Goal: Information Seeking & Learning: Learn about a topic

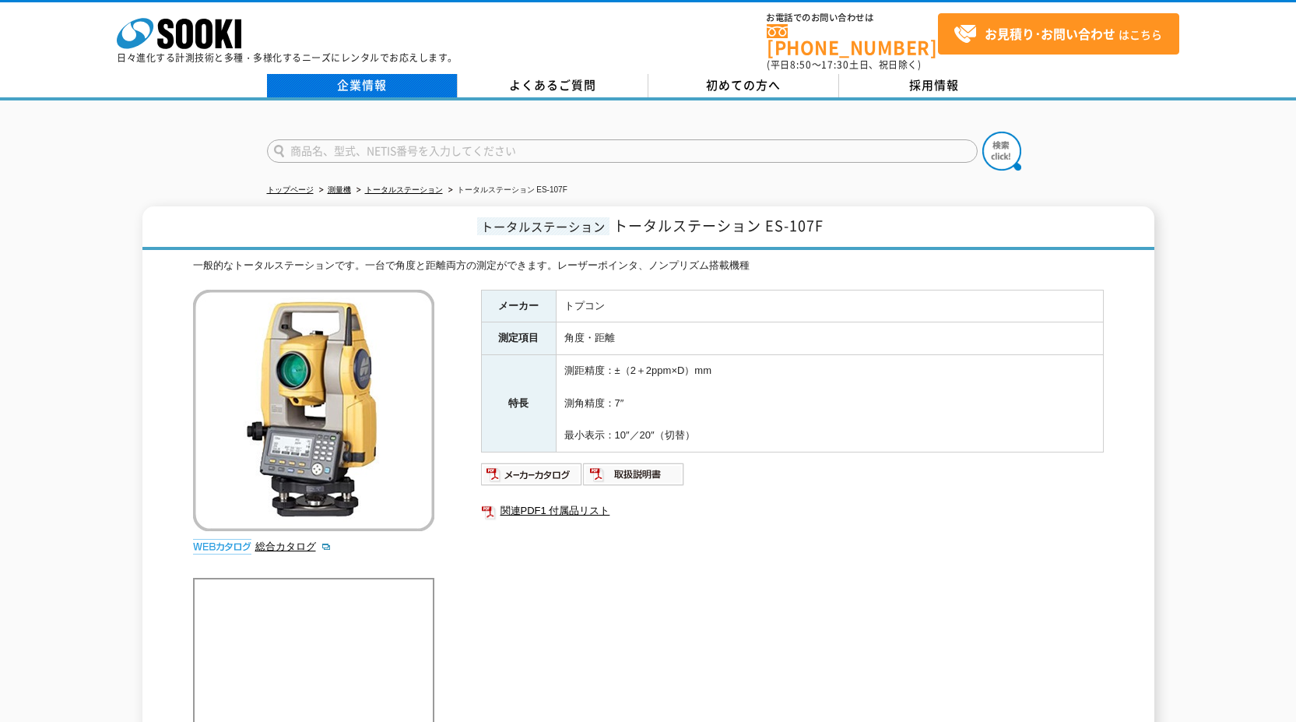
click at [394, 74] on link "企業情報" at bounding box center [362, 85] width 191 height 23
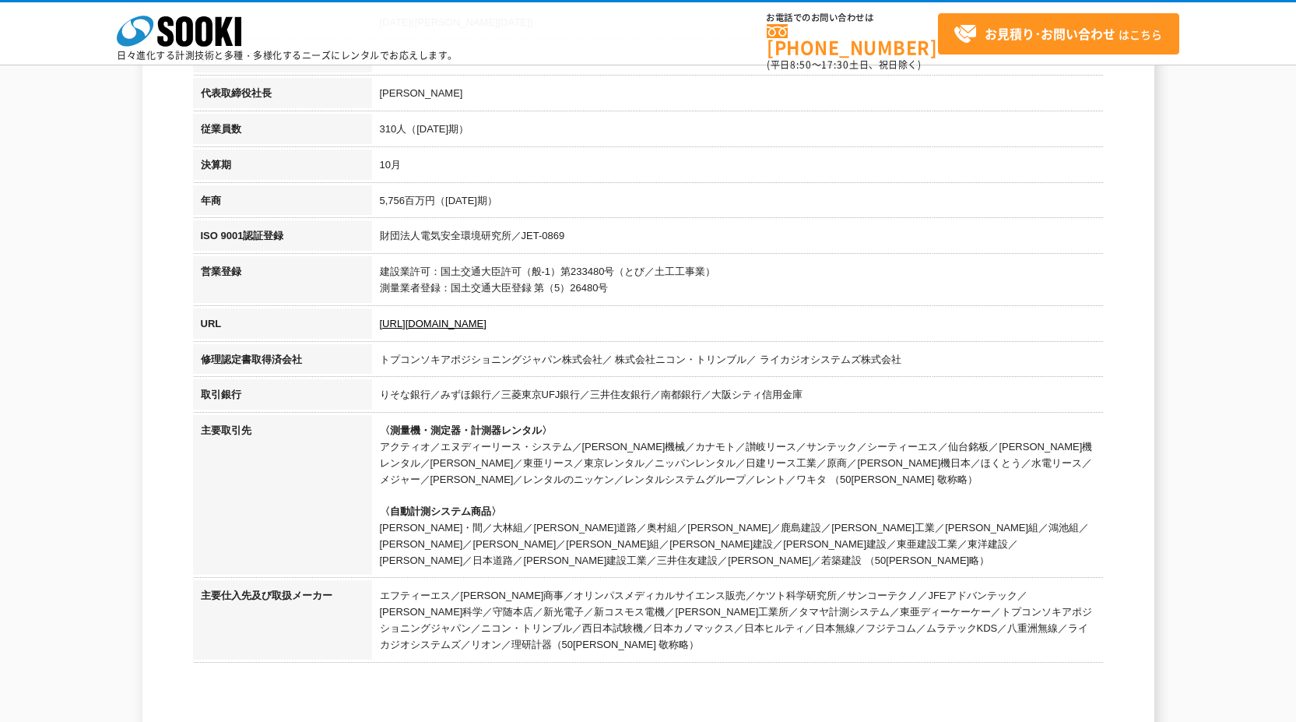
scroll to position [389, 0]
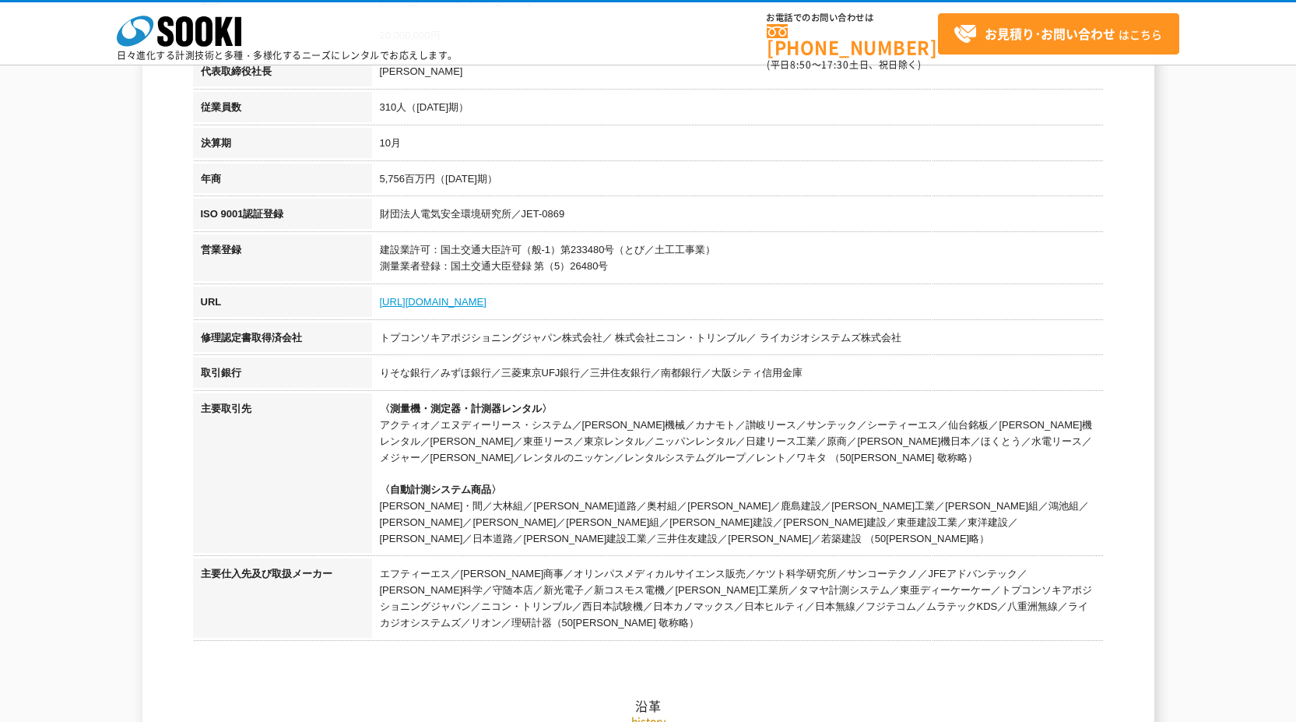
click at [465, 303] on link "https://sooki.co.jp/" at bounding box center [433, 302] width 107 height 12
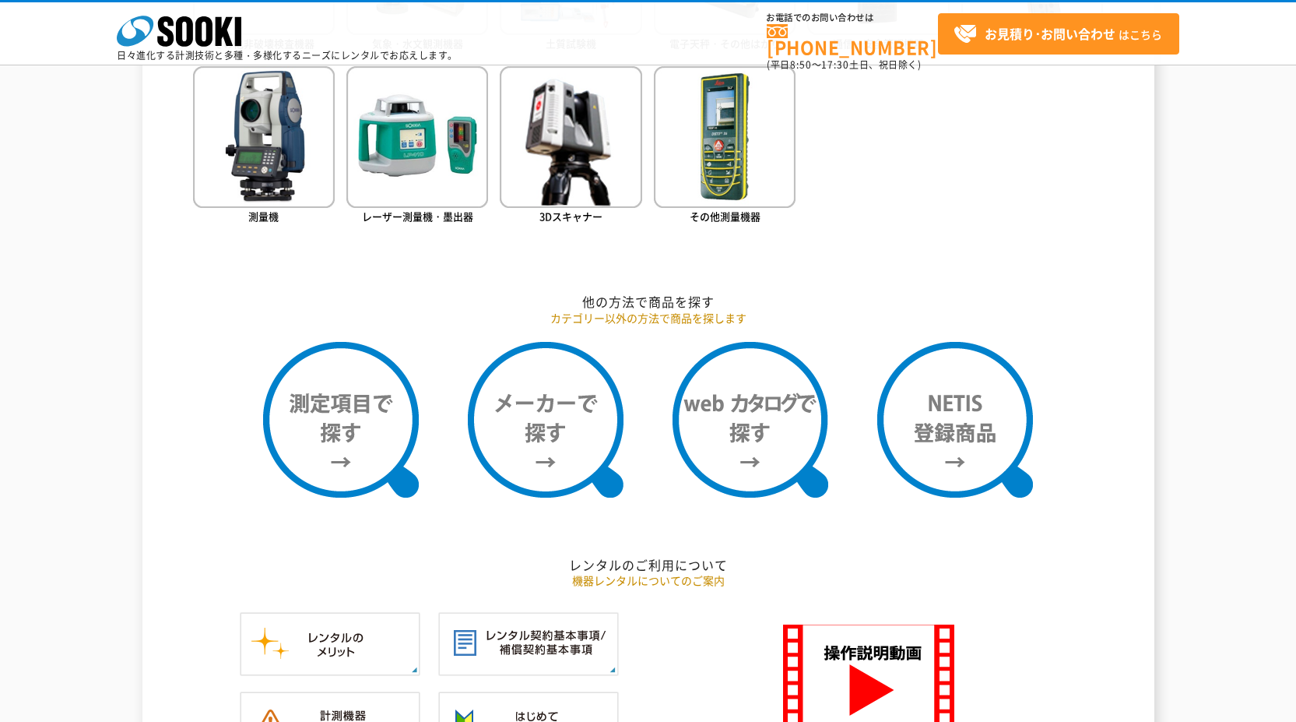
scroll to position [987, 0]
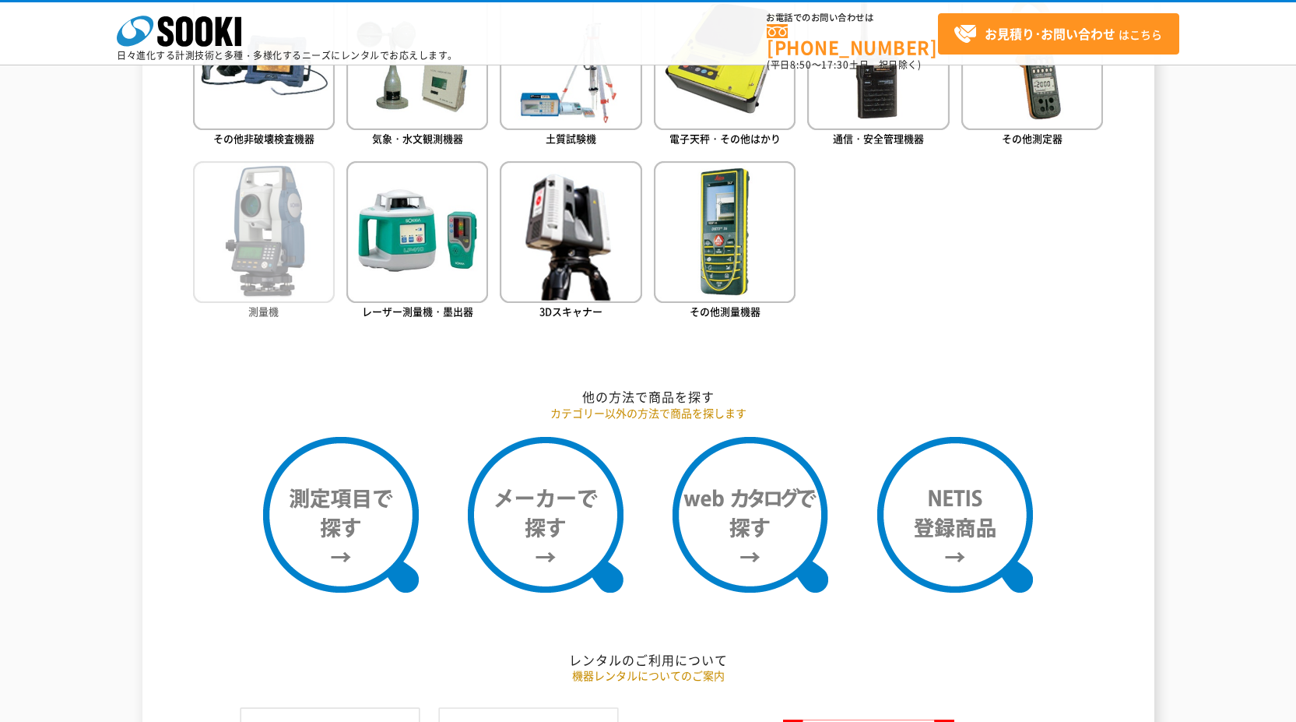
click at [276, 276] on img at bounding box center [264, 232] width 142 height 142
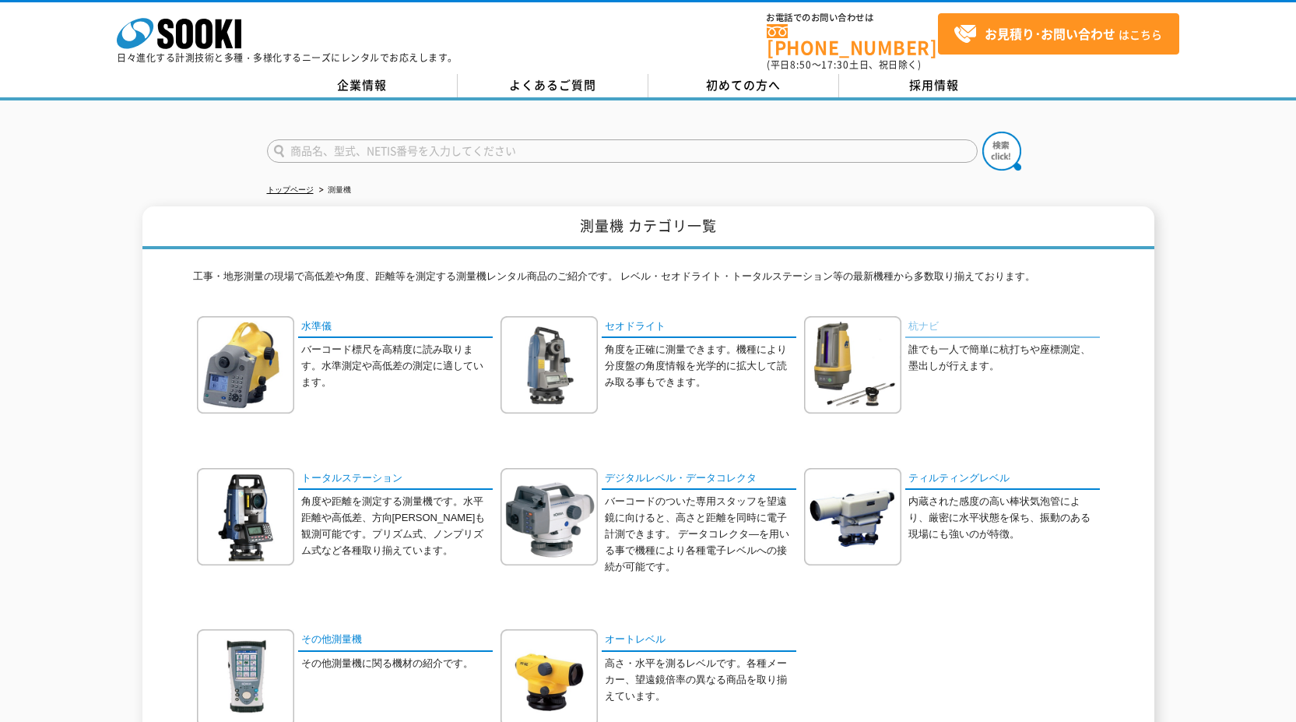
click at [930, 324] on link "杭ナビ" at bounding box center [1003, 327] width 195 height 23
click at [231, 484] on img at bounding box center [245, 516] width 97 height 97
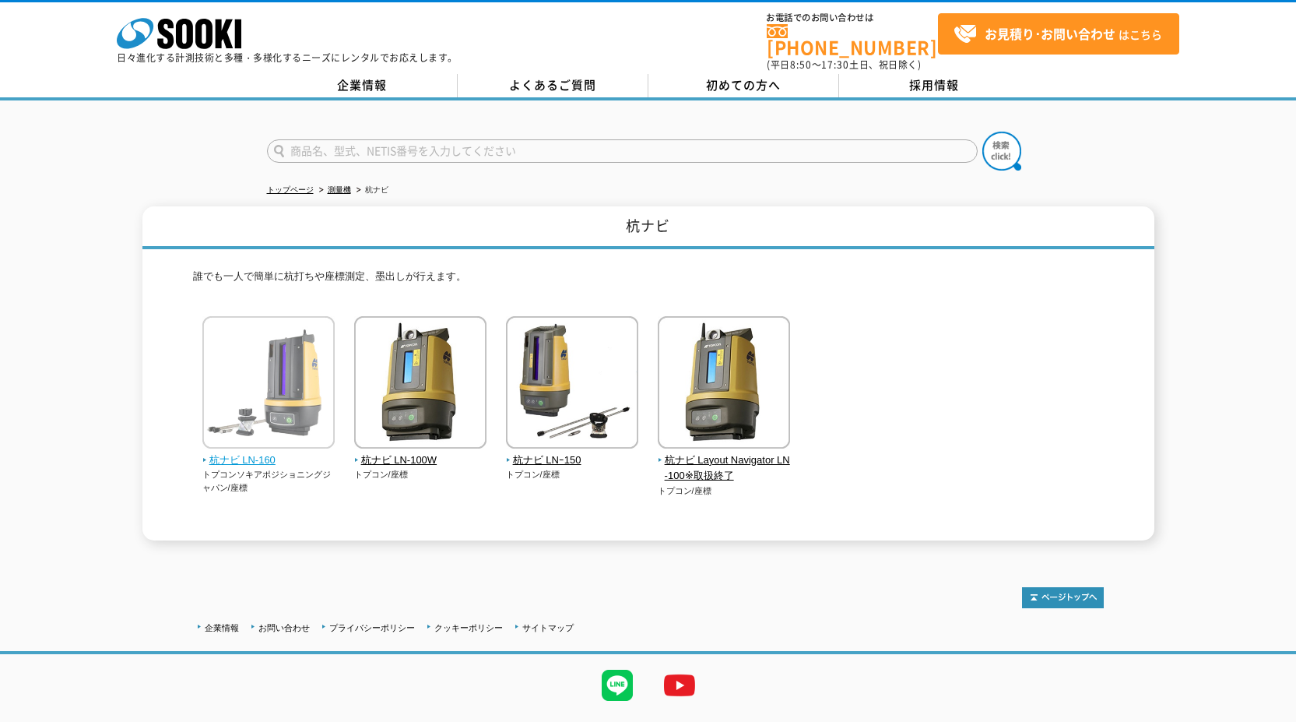
click at [292, 452] on span "杭ナビ LN-160" at bounding box center [268, 460] width 133 height 16
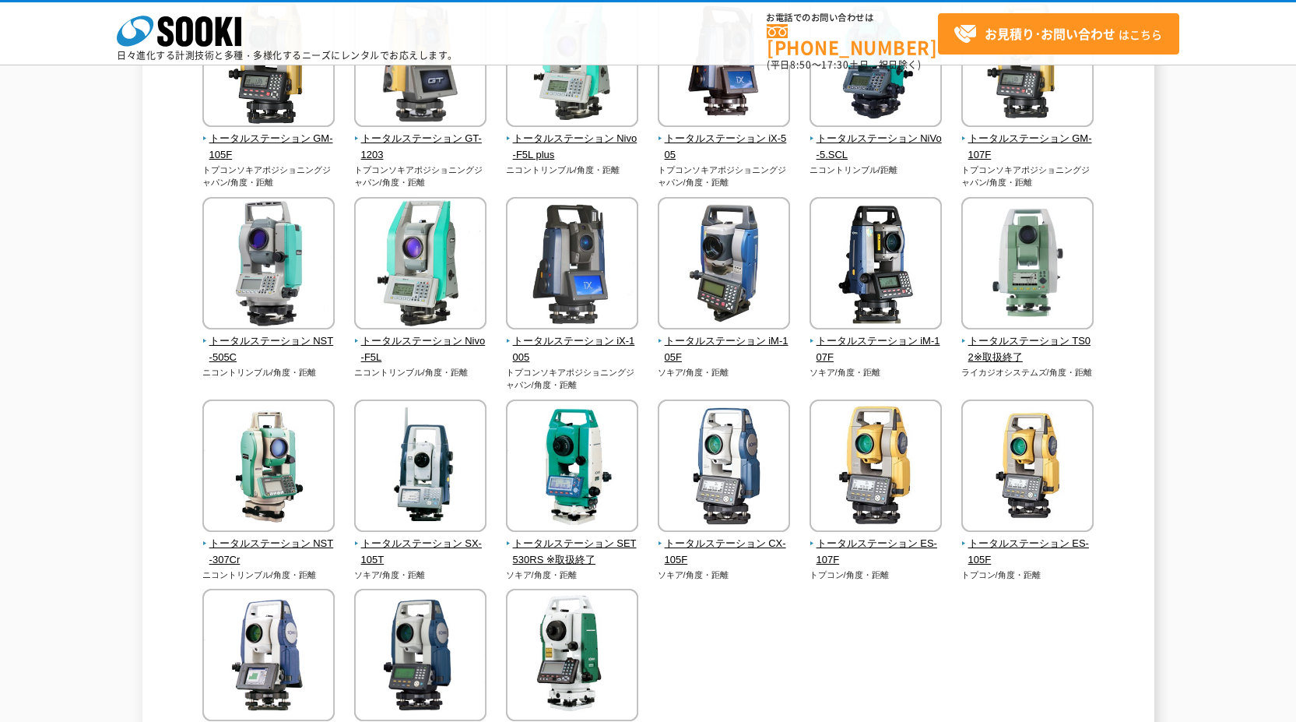
scroll to position [251, 0]
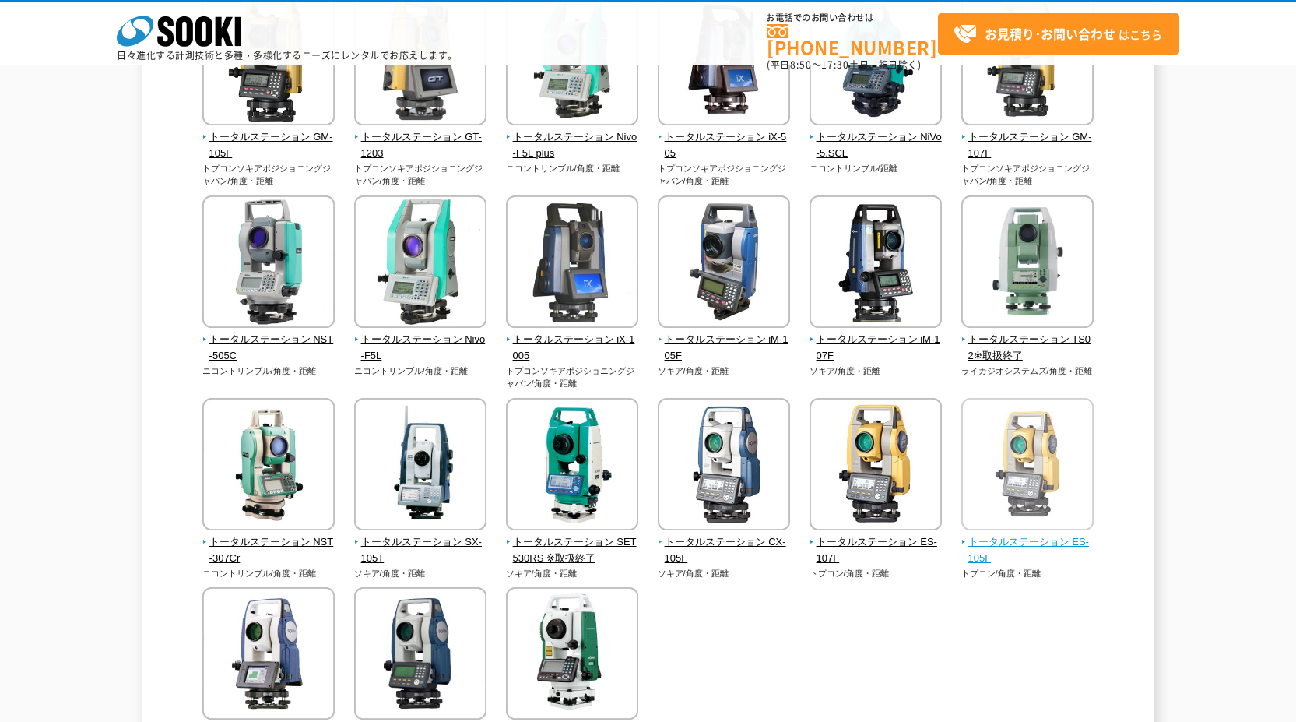
click at [989, 540] on span "トータルステーション ES-105F" at bounding box center [1028, 550] width 133 height 33
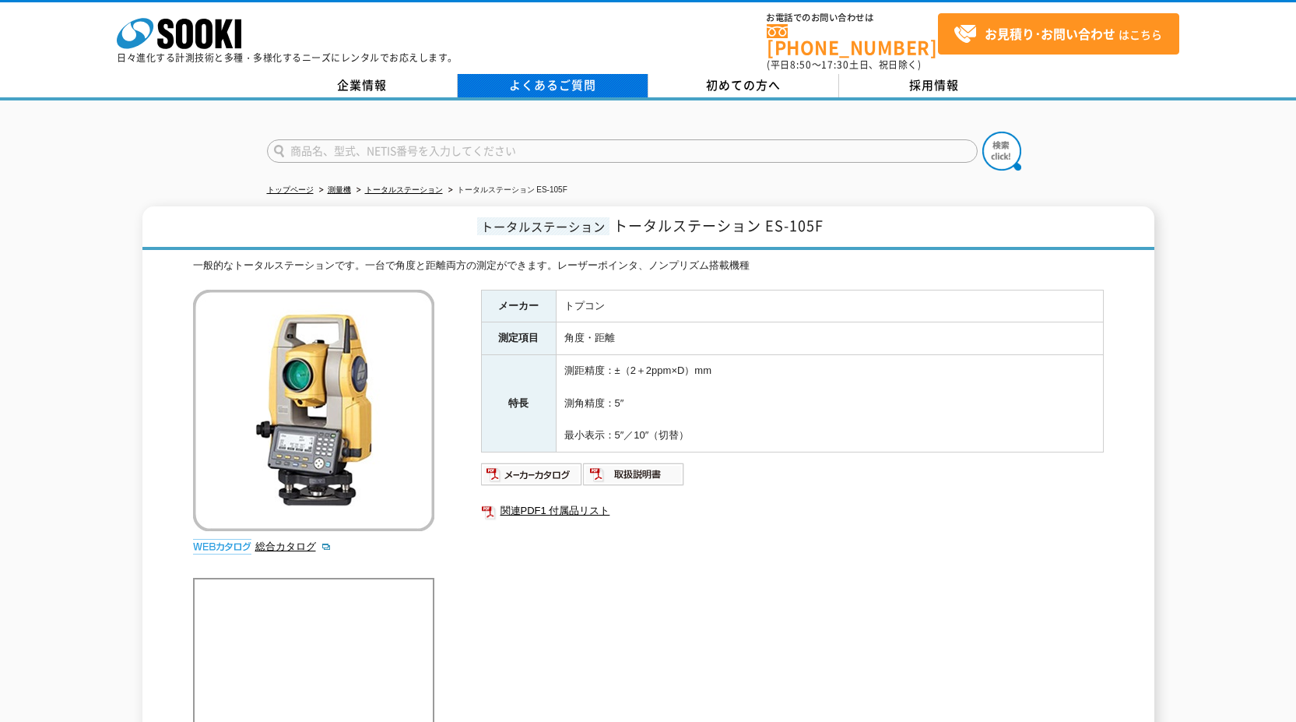
click at [557, 77] on link "よくあるご質問" at bounding box center [553, 85] width 191 height 23
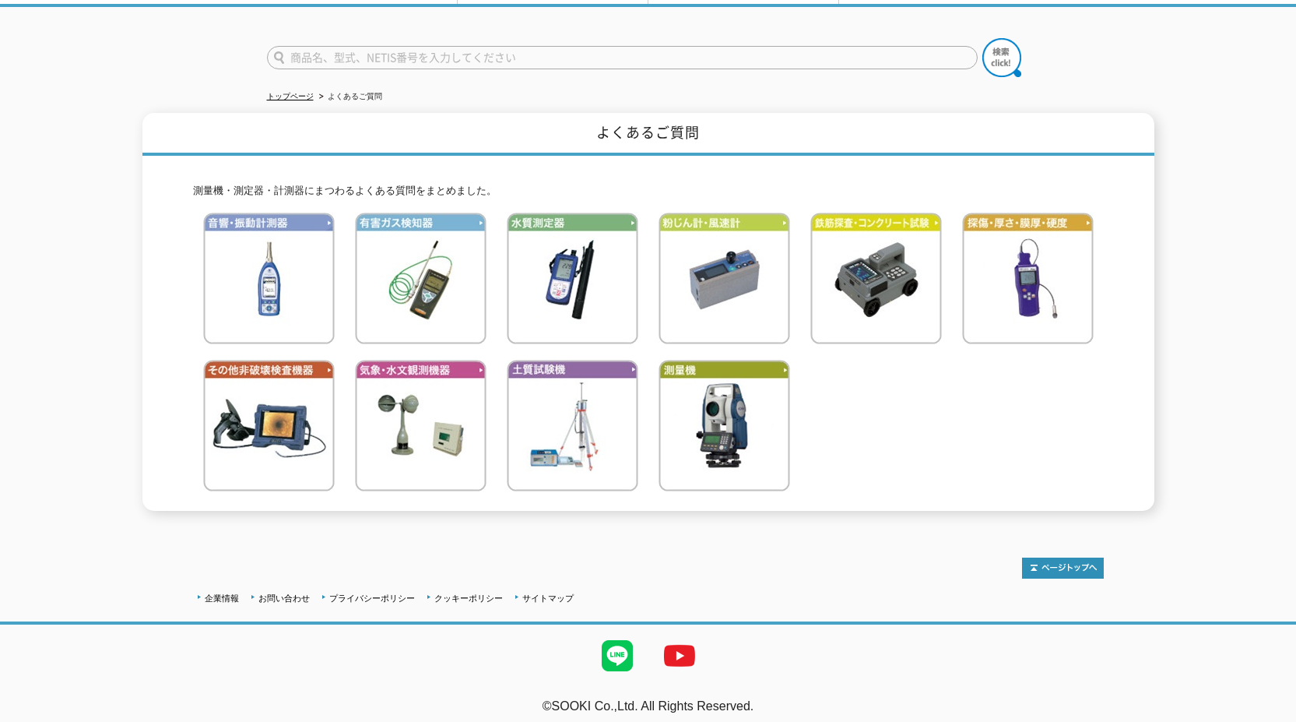
scroll to position [94, 0]
click at [706, 413] on img at bounding box center [725, 425] width 132 height 132
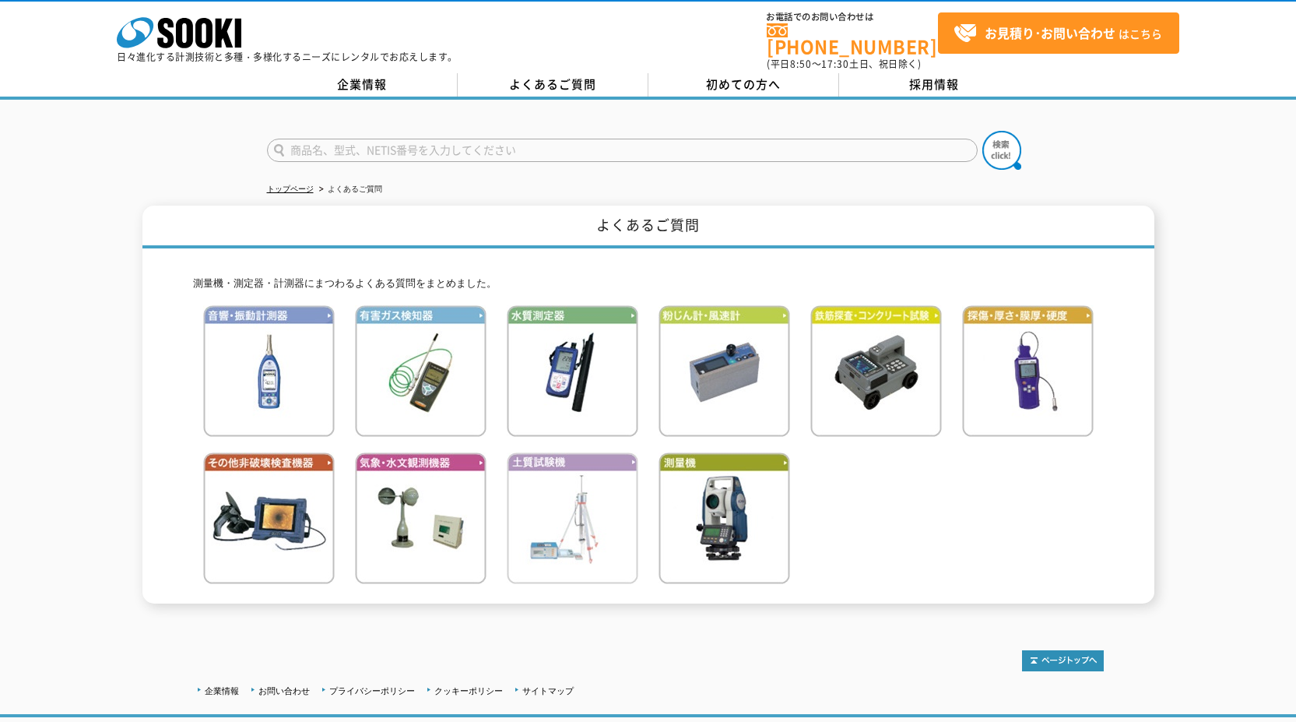
scroll to position [0, 0]
